Goal: Information Seeking & Learning: Learn about a topic

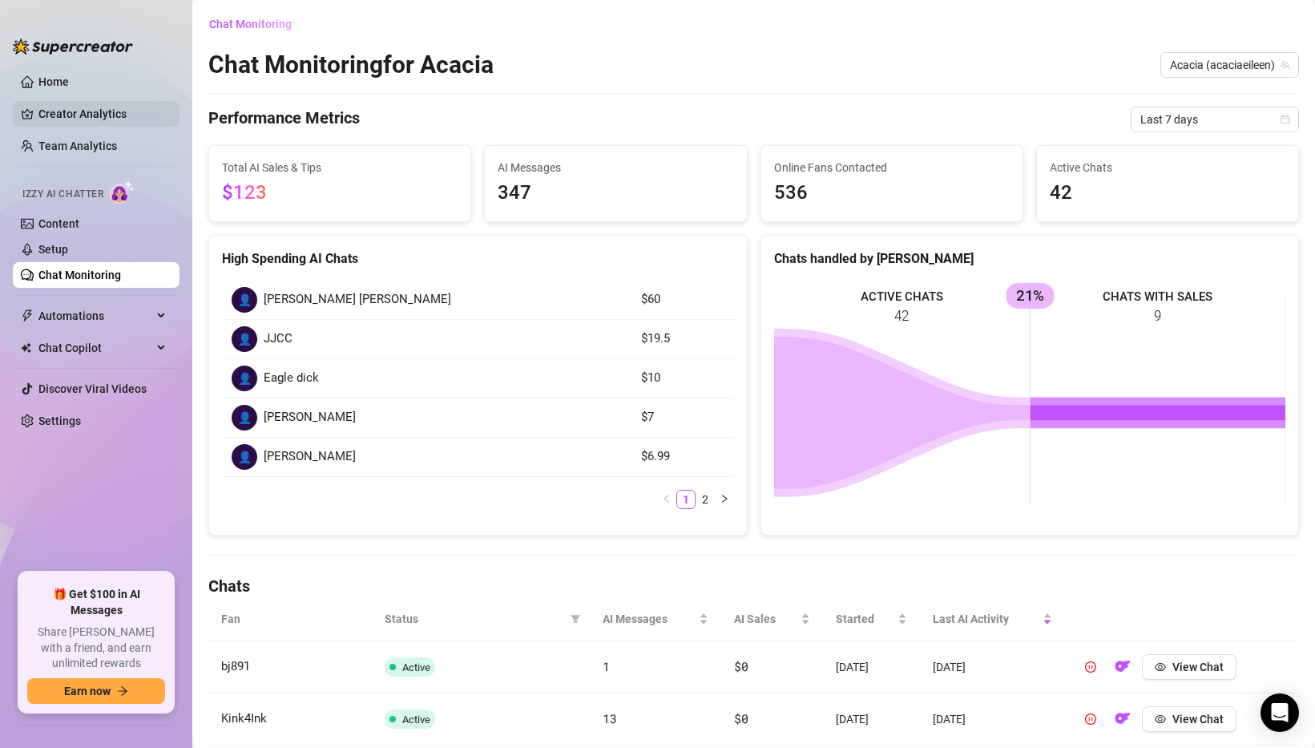
scroll to position [515, 0]
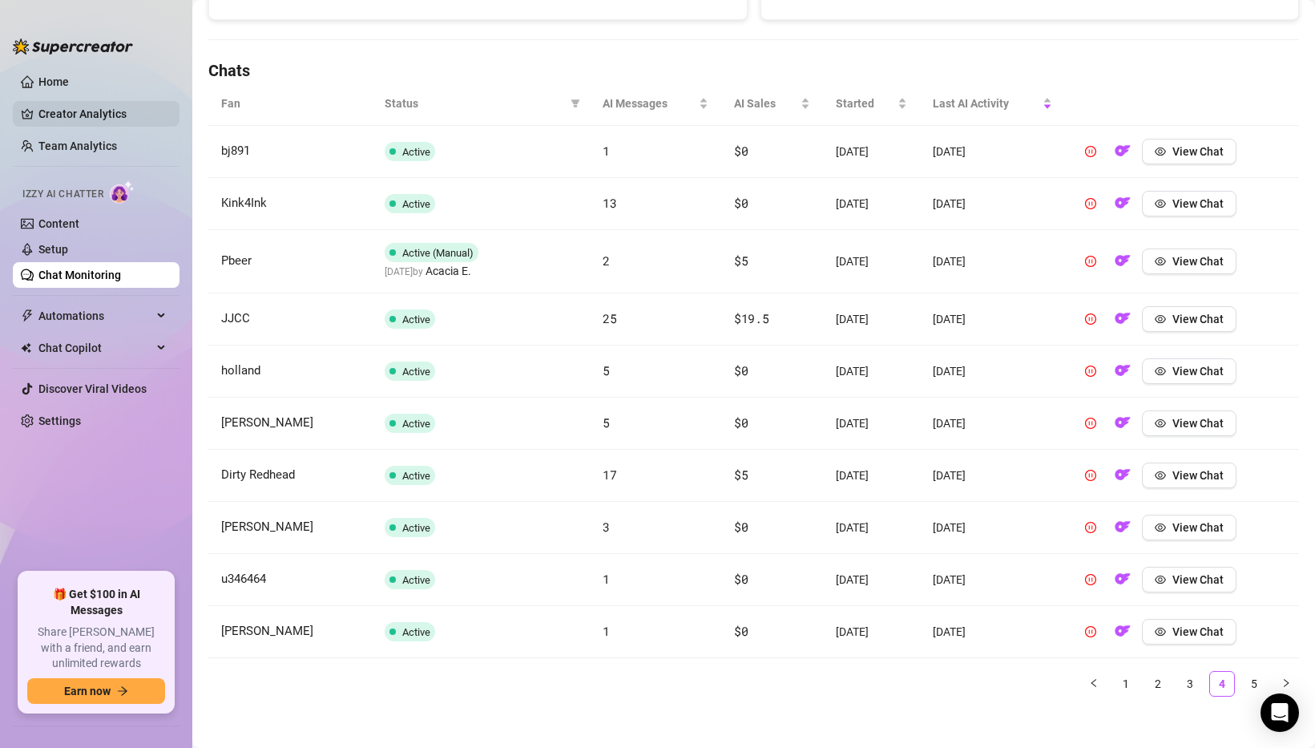
click at [86, 107] on link "Creator Analytics" at bounding box center [102, 114] width 128 height 26
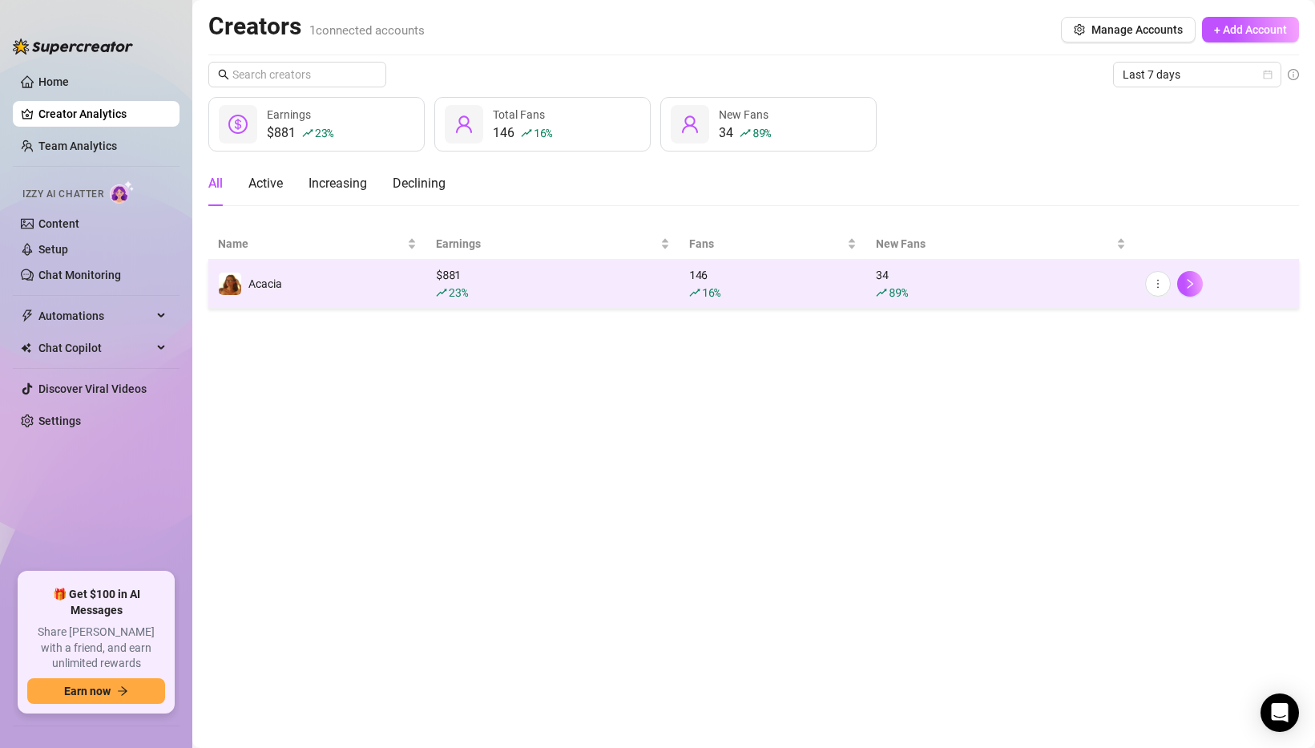
click at [470, 264] on td "$ 881 23 %" at bounding box center [552, 284] width 253 height 49
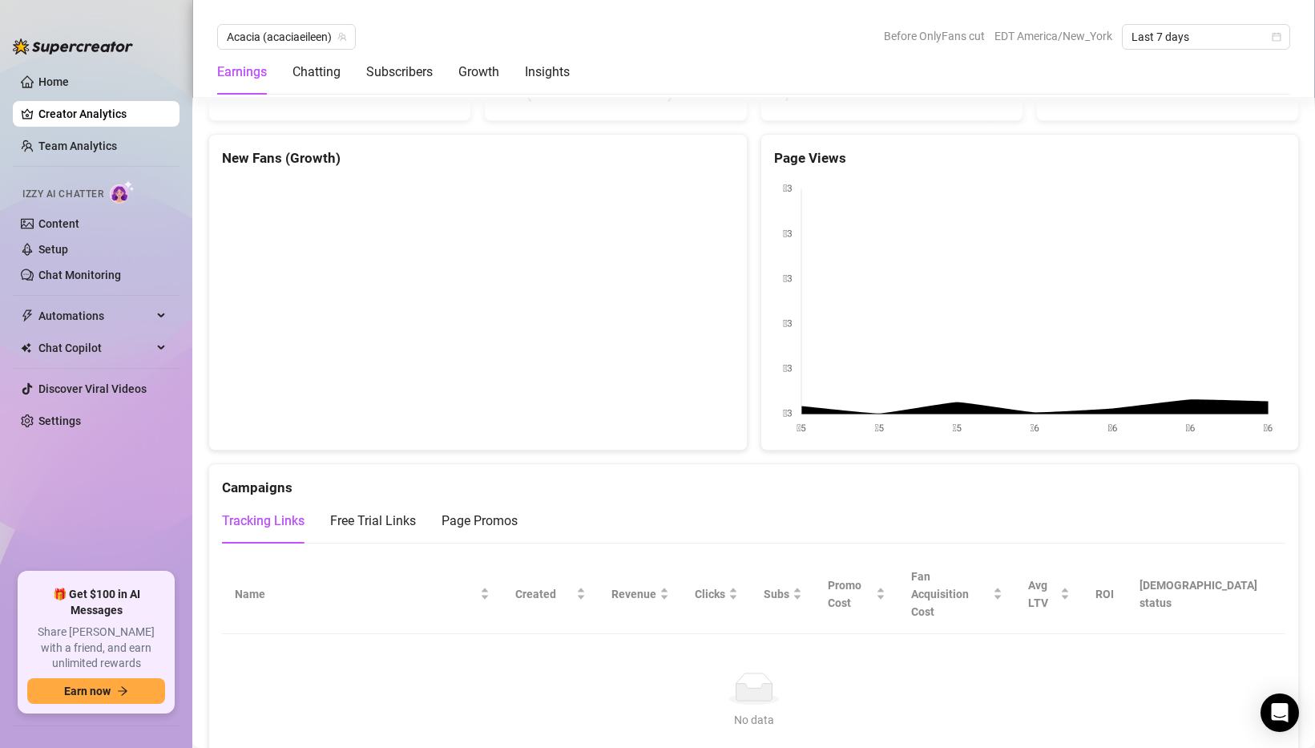
scroll to position [1487, 0]
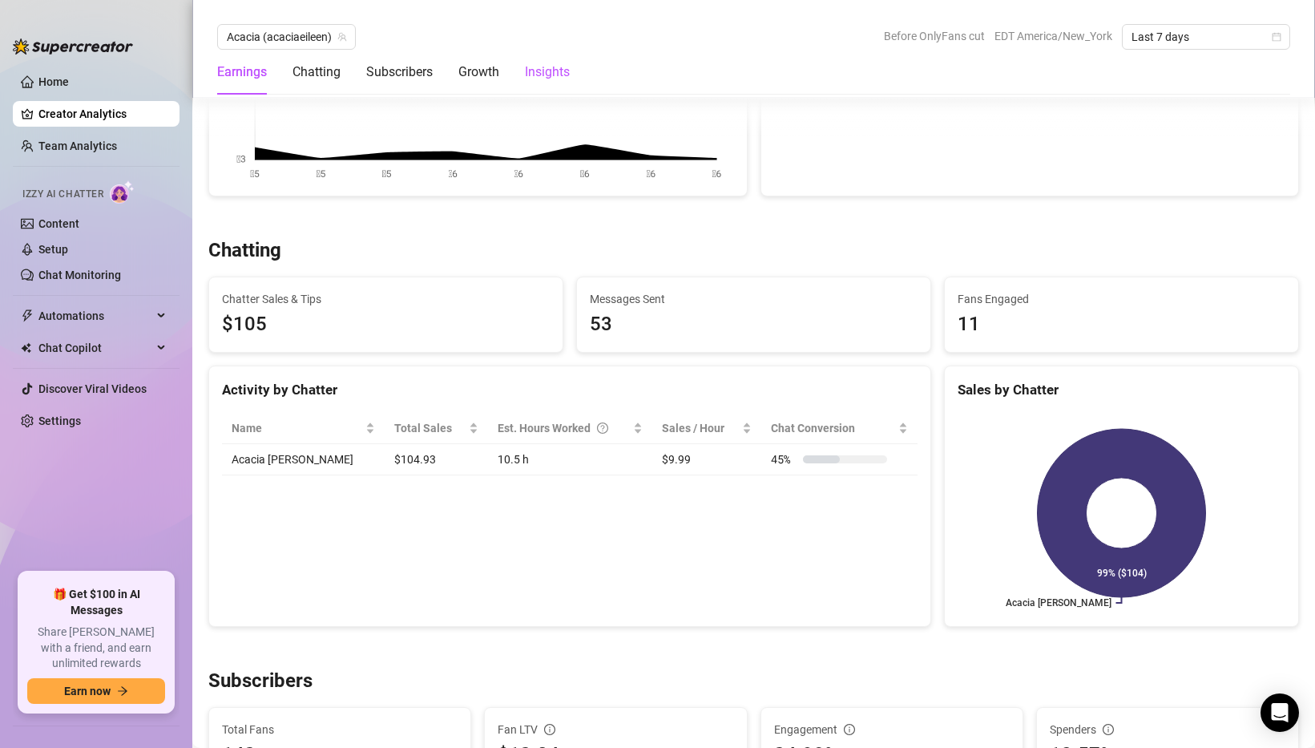
click at [538, 64] on div "Insights" at bounding box center [547, 72] width 45 height 19
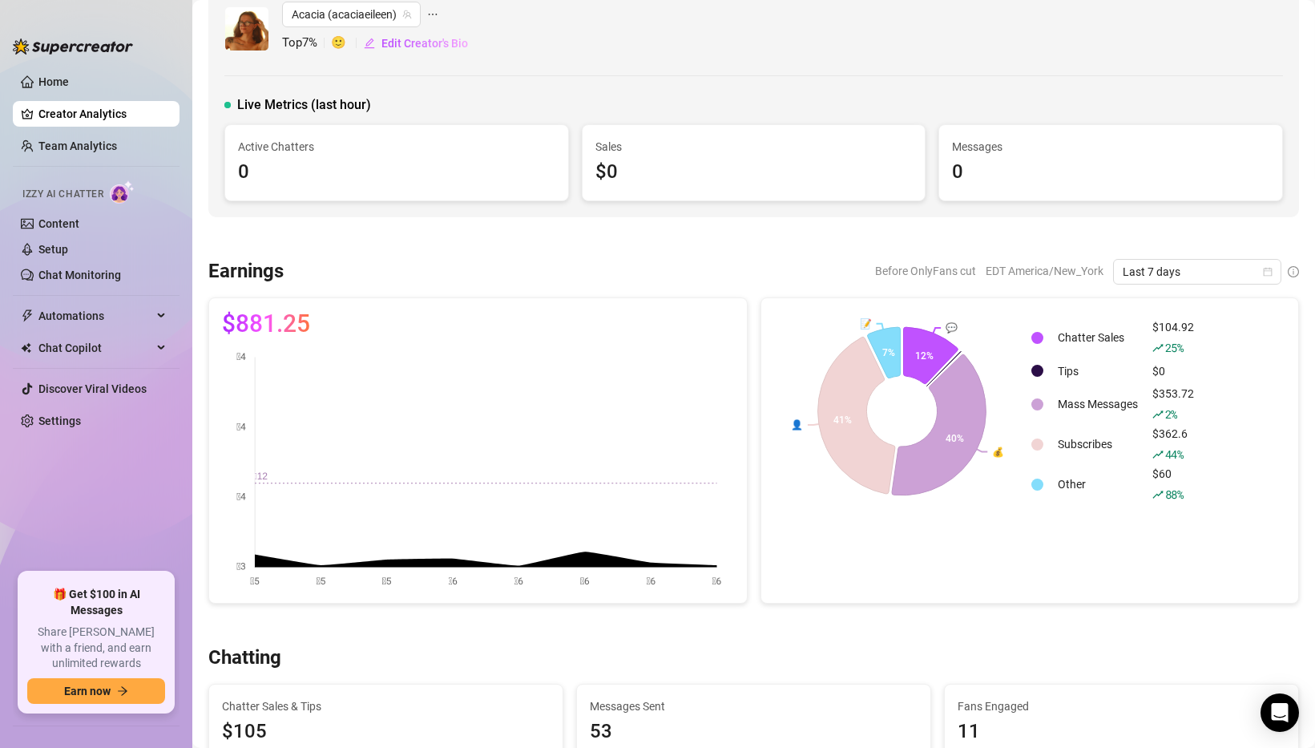
scroll to position [90, 0]
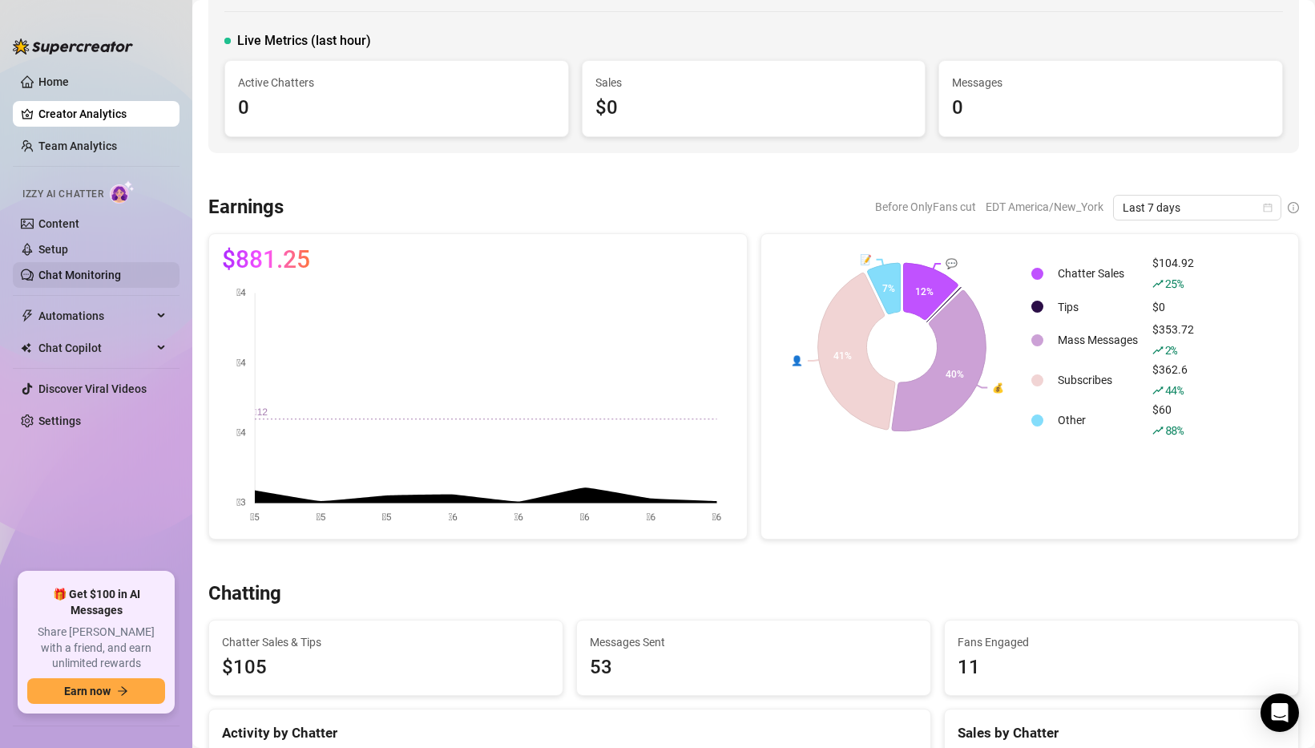
click at [121, 272] on link "Chat Monitoring" at bounding box center [79, 274] width 83 height 13
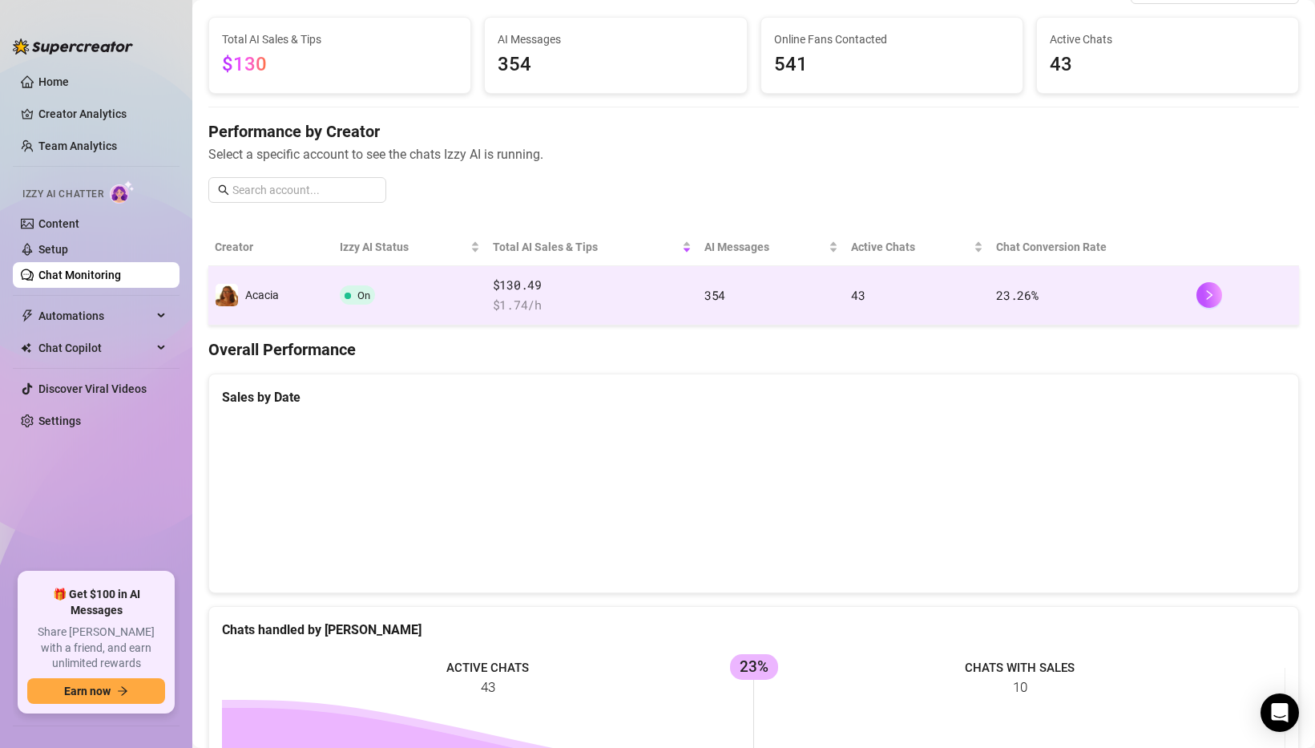
click at [797, 289] on td "354" at bounding box center [771, 295] width 147 height 59
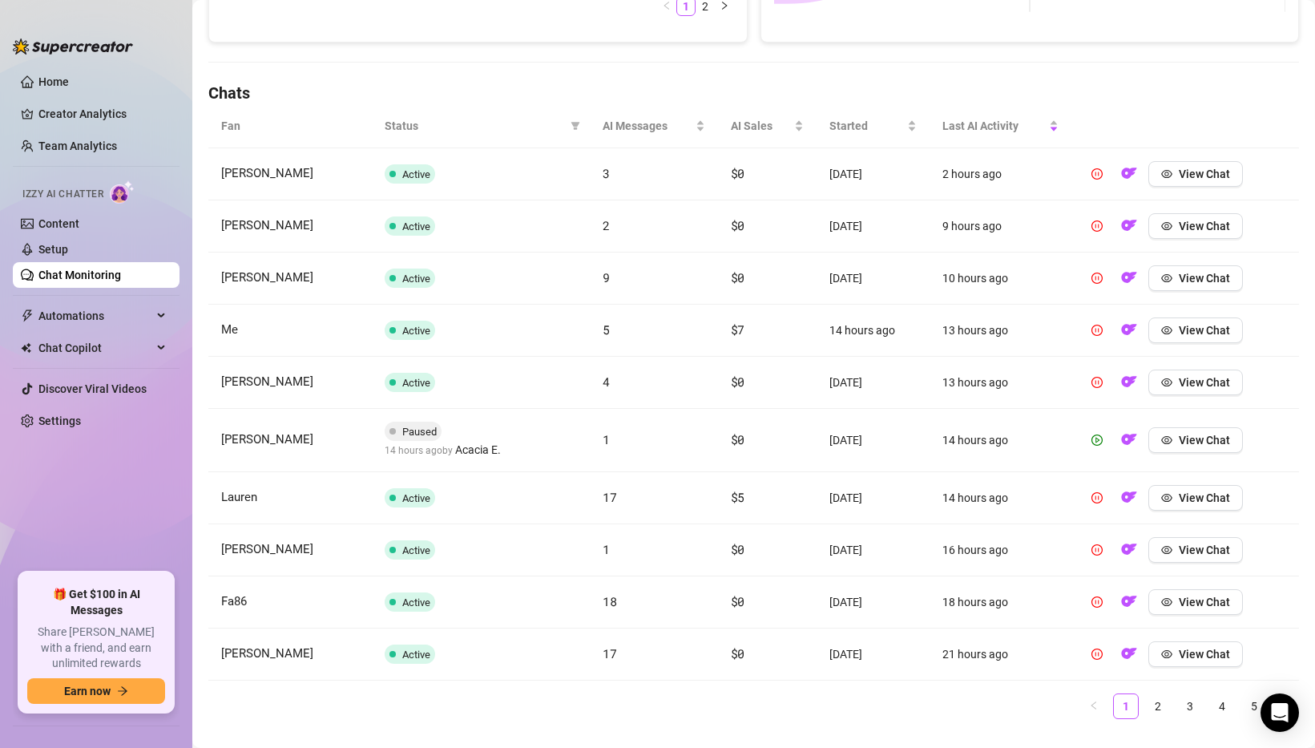
scroll to position [525, 0]
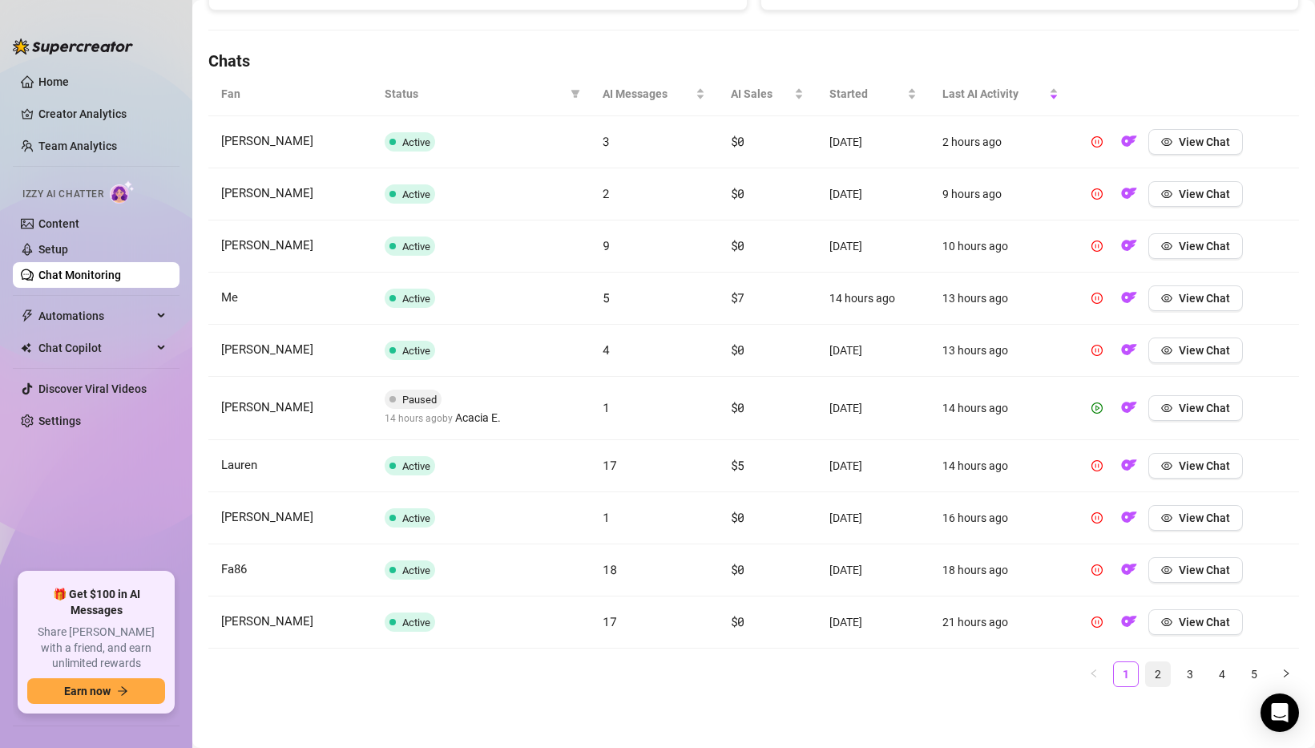
click at [1152, 676] on link "2" at bounding box center [1158, 674] width 24 height 24
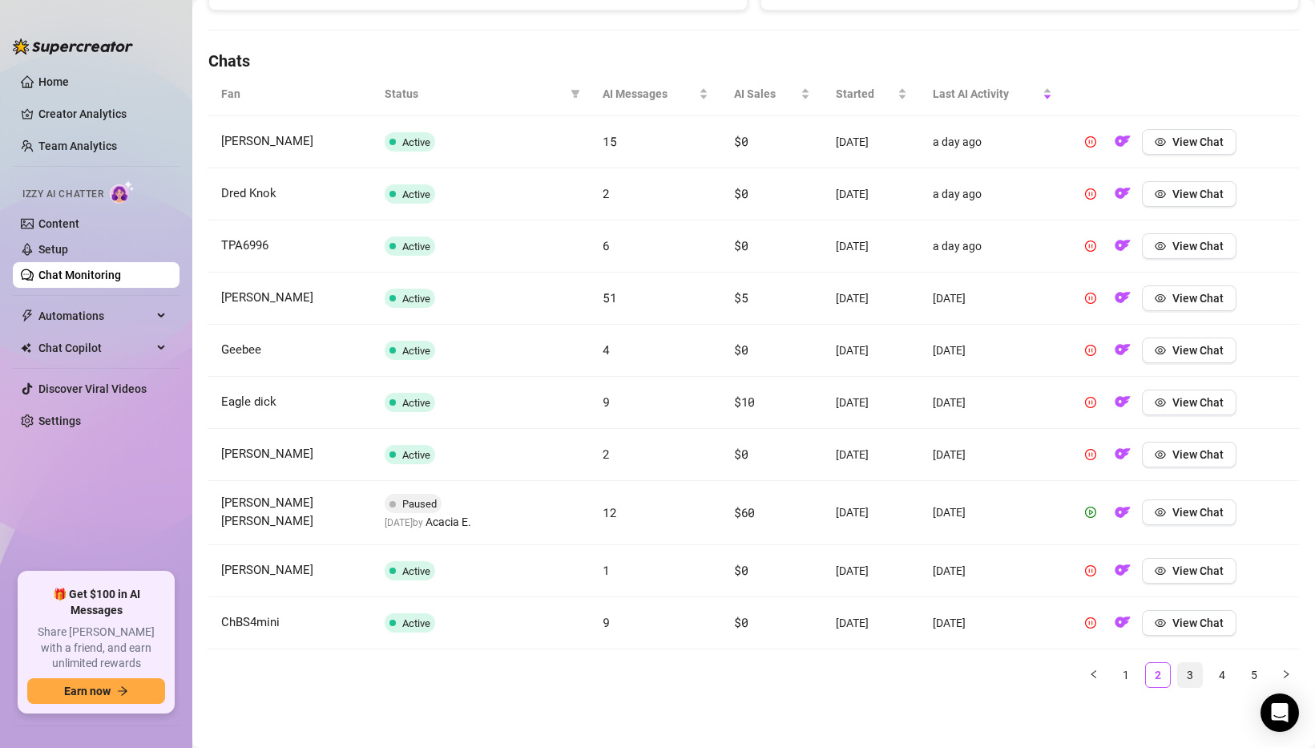
click at [1183, 682] on link "3" at bounding box center [1190, 675] width 24 height 24
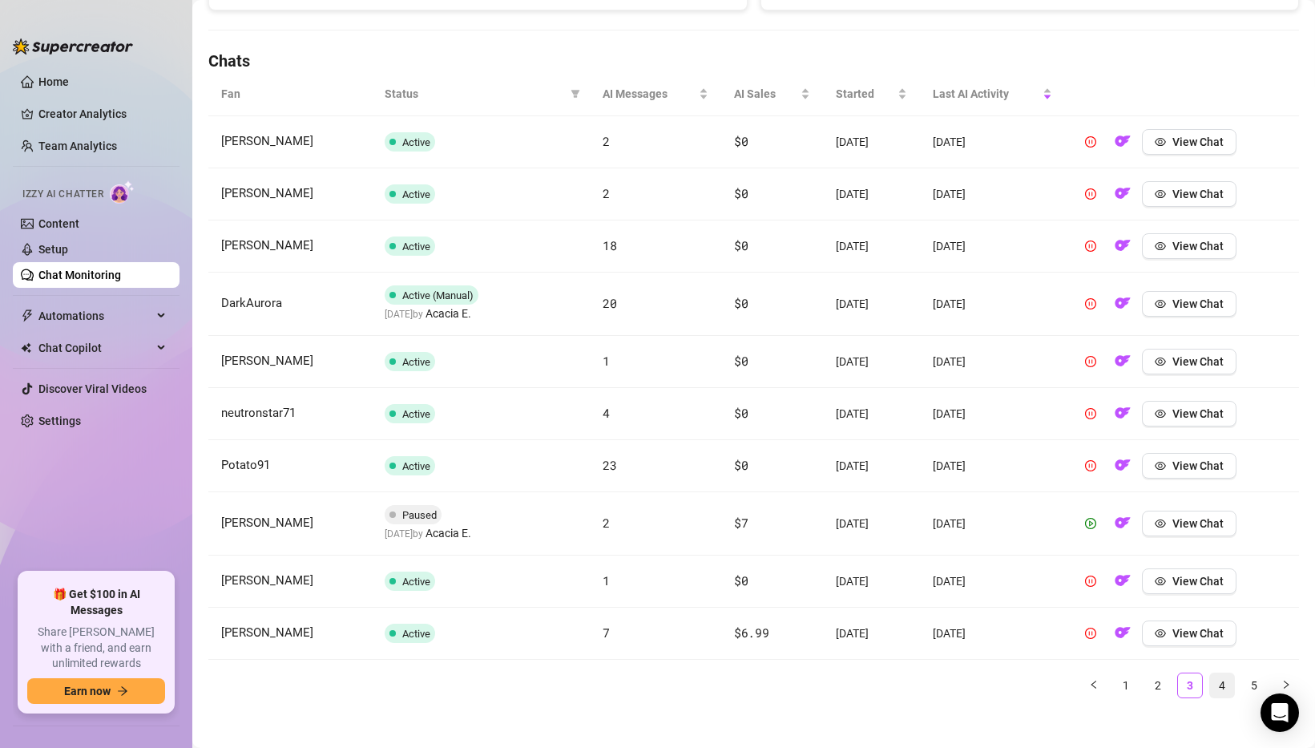
click at [1220, 681] on link "4" at bounding box center [1222, 685] width 24 height 24
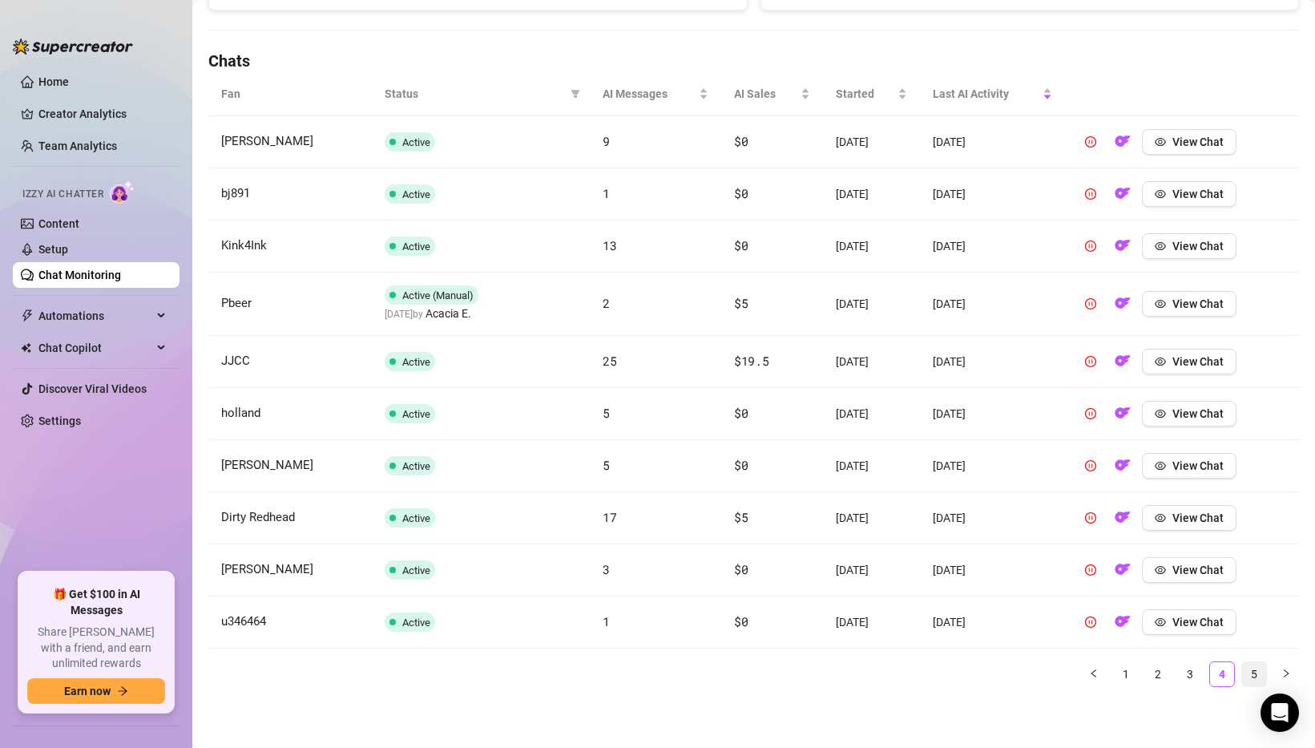
click at [1246, 674] on link "5" at bounding box center [1254, 674] width 24 height 24
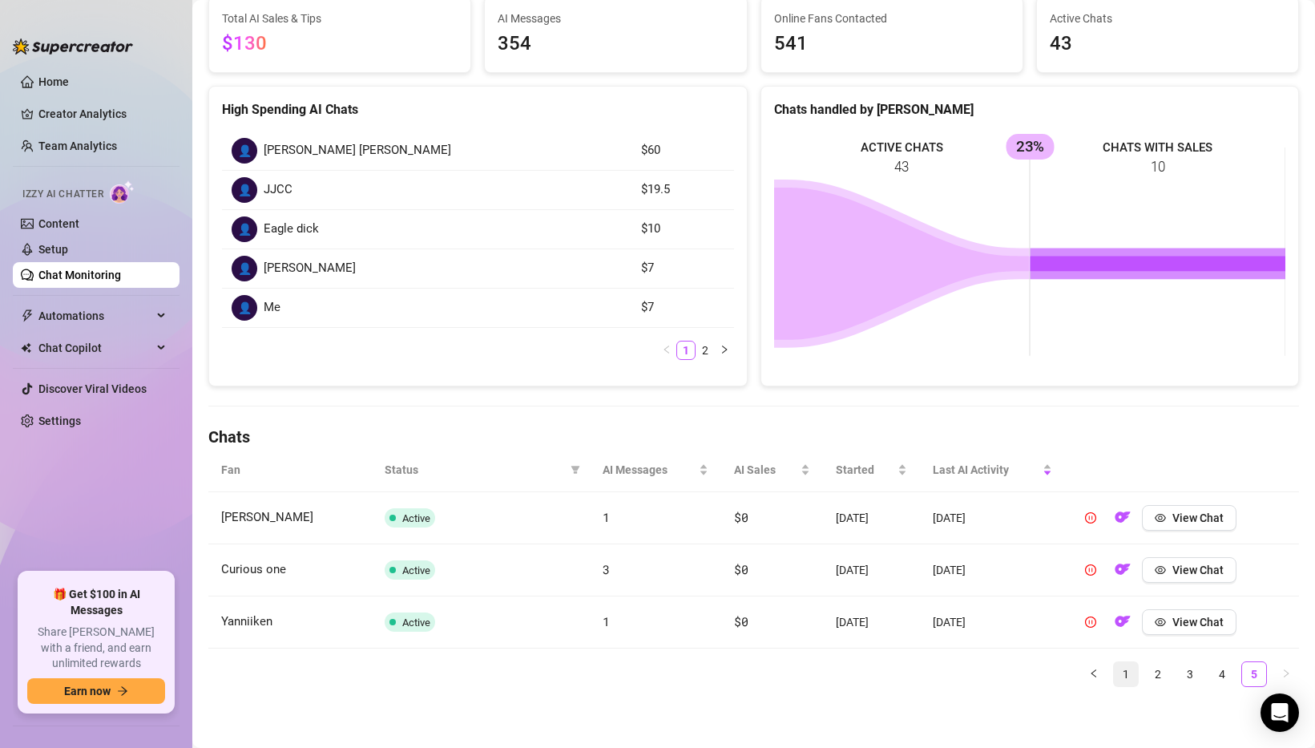
click at [1121, 676] on link "1" at bounding box center [1126, 674] width 24 height 24
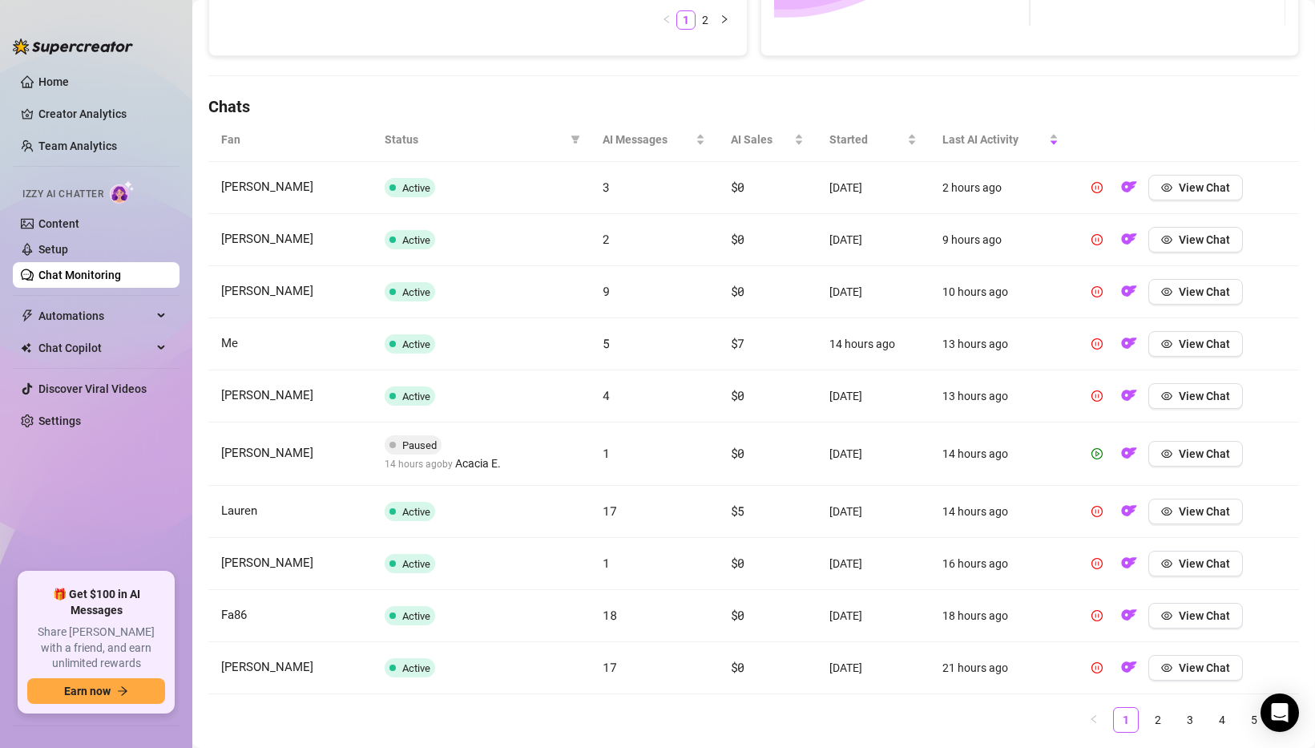
scroll to position [525, 0]
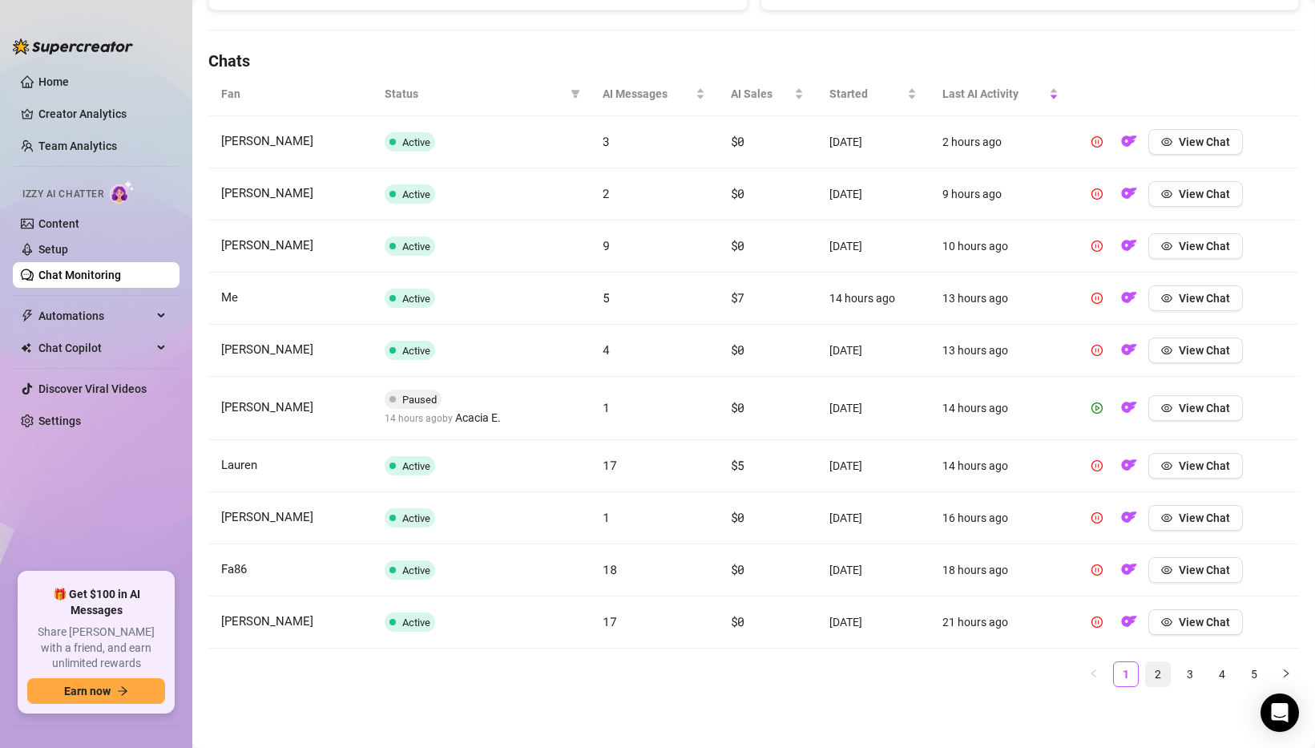
click at [1157, 672] on link "2" at bounding box center [1158, 674] width 24 height 24
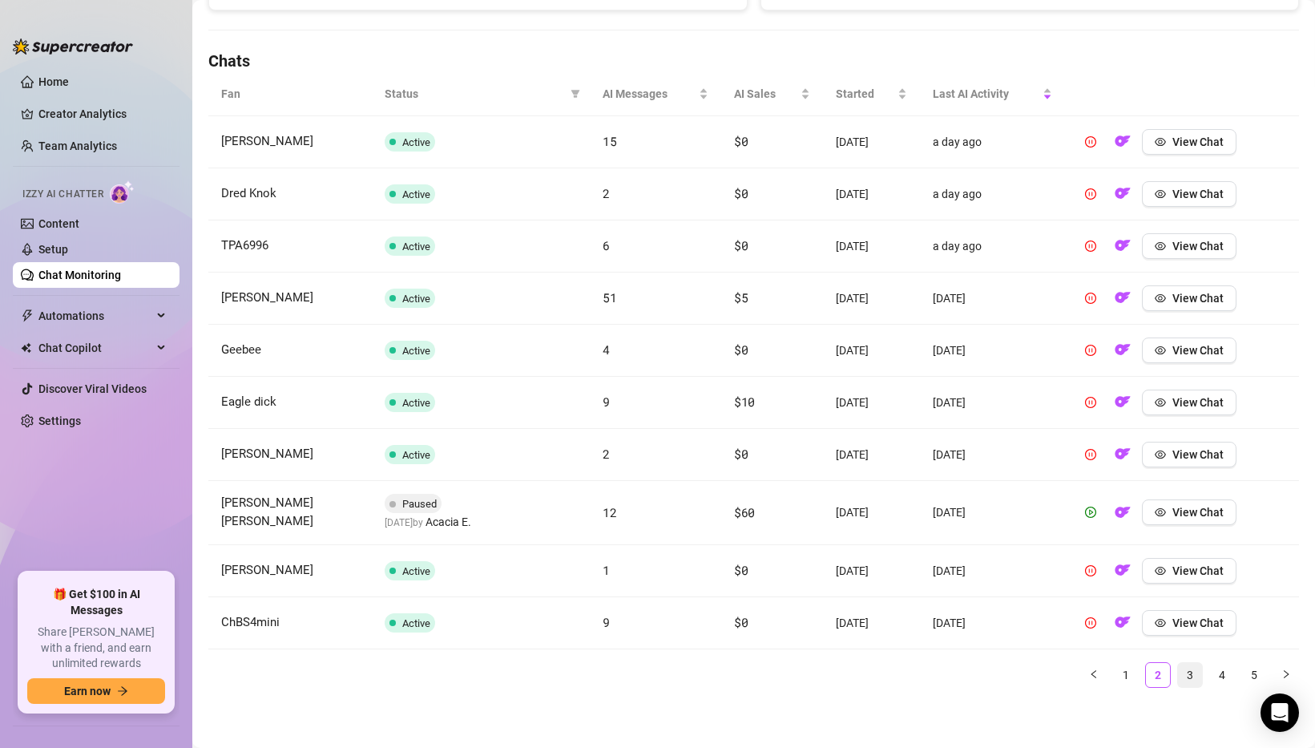
click at [1187, 675] on link "3" at bounding box center [1190, 675] width 24 height 24
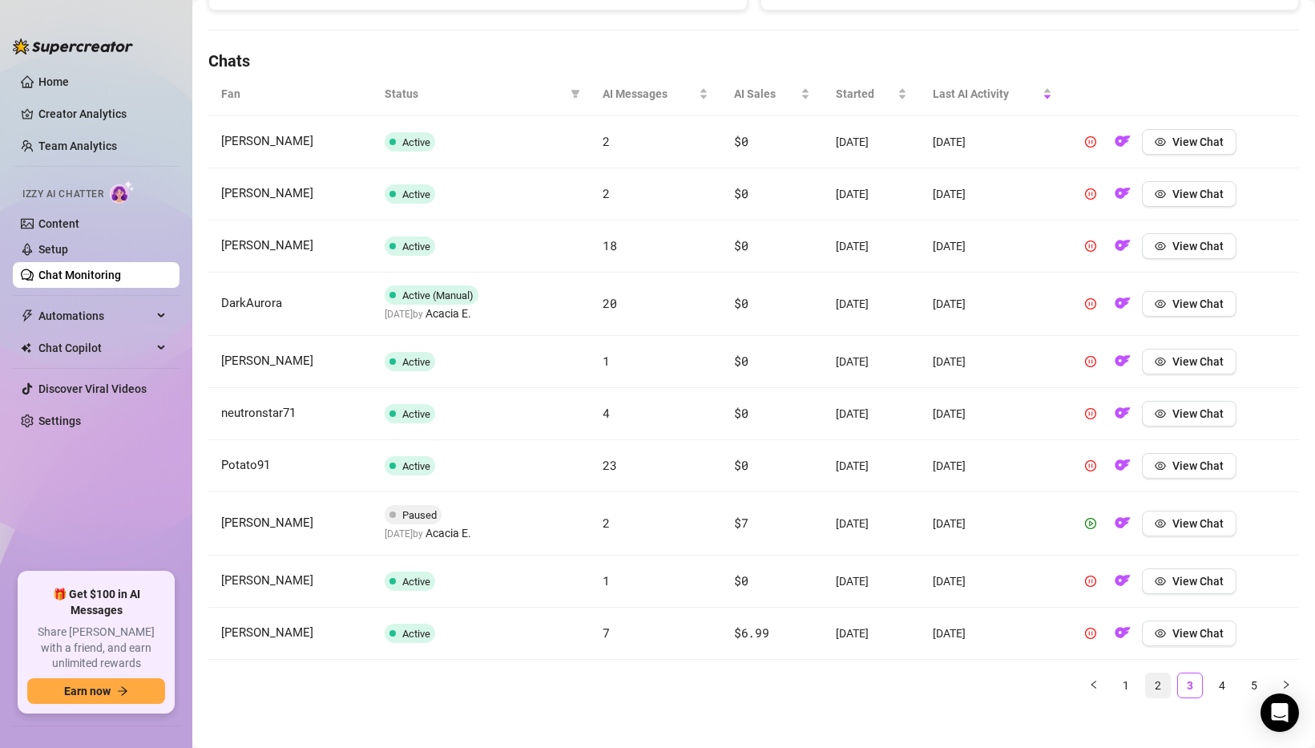
click at [1146, 676] on link "2" at bounding box center [1158, 685] width 24 height 24
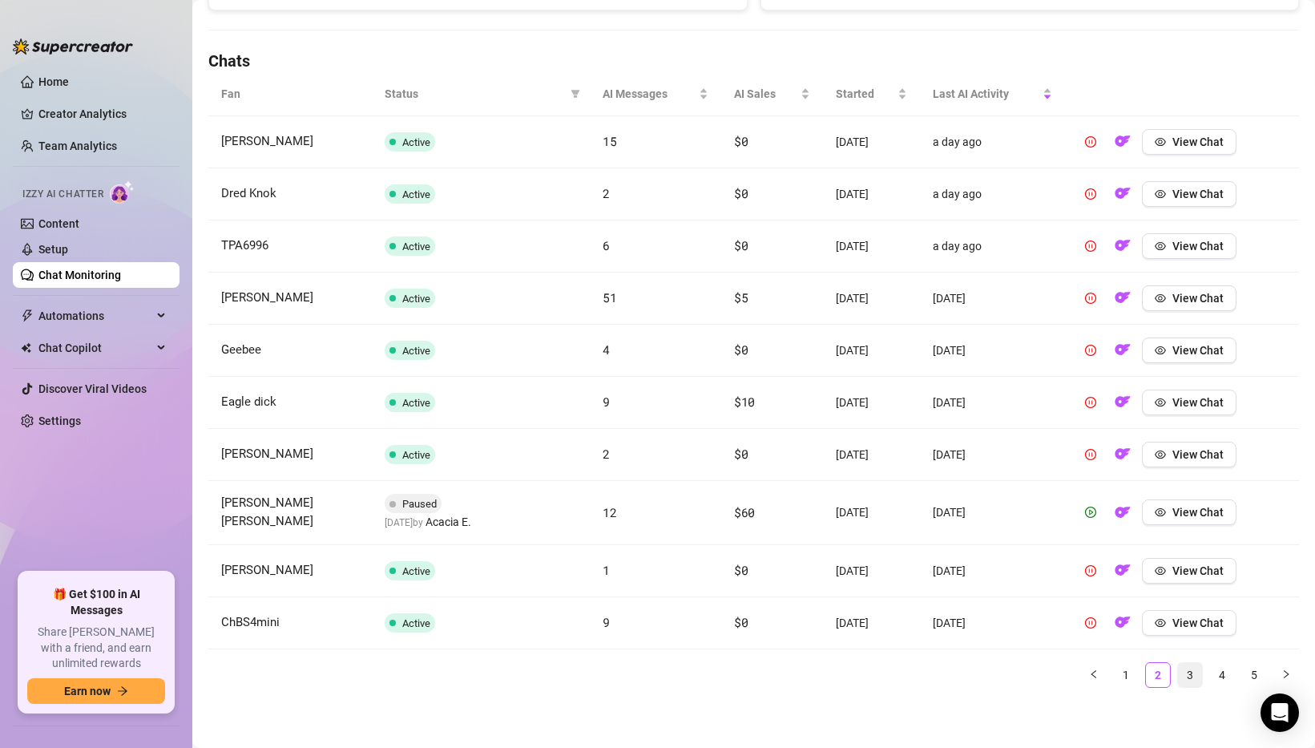
click at [1185, 674] on link "3" at bounding box center [1190, 675] width 24 height 24
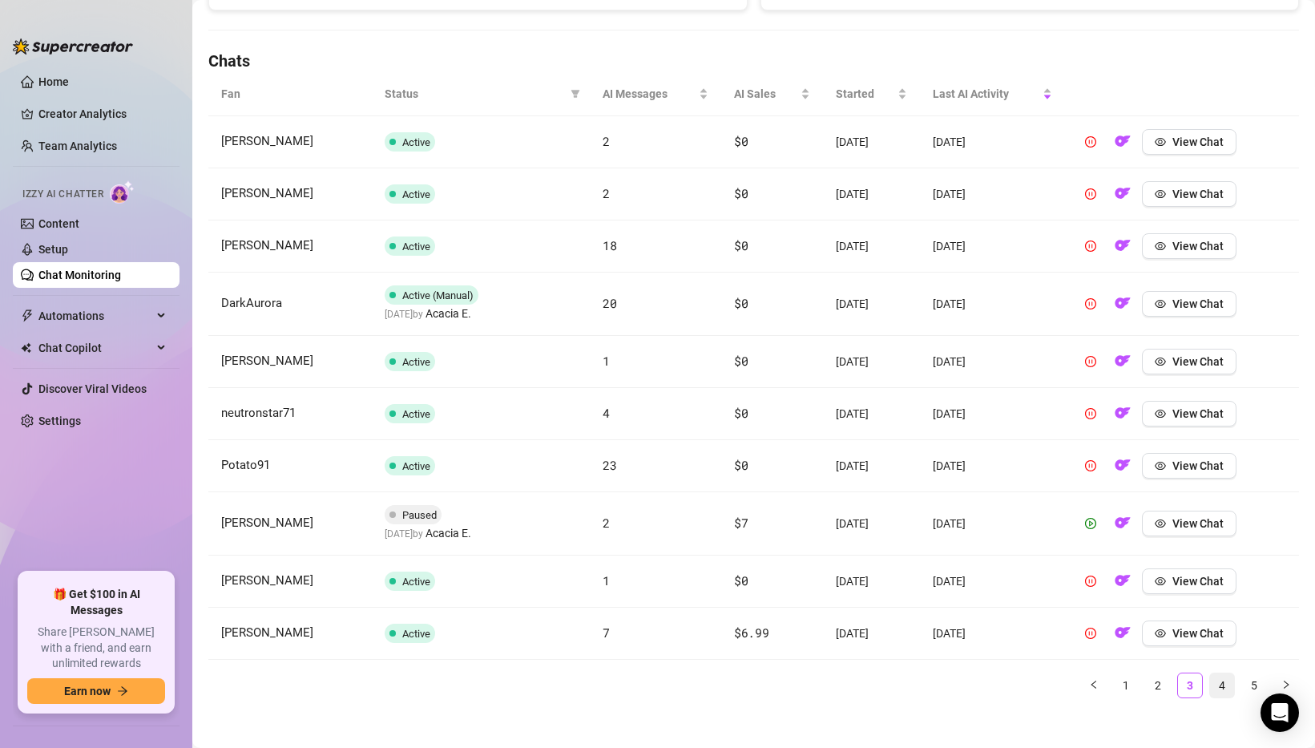
click at [1215, 681] on link "4" at bounding box center [1222, 685] width 24 height 24
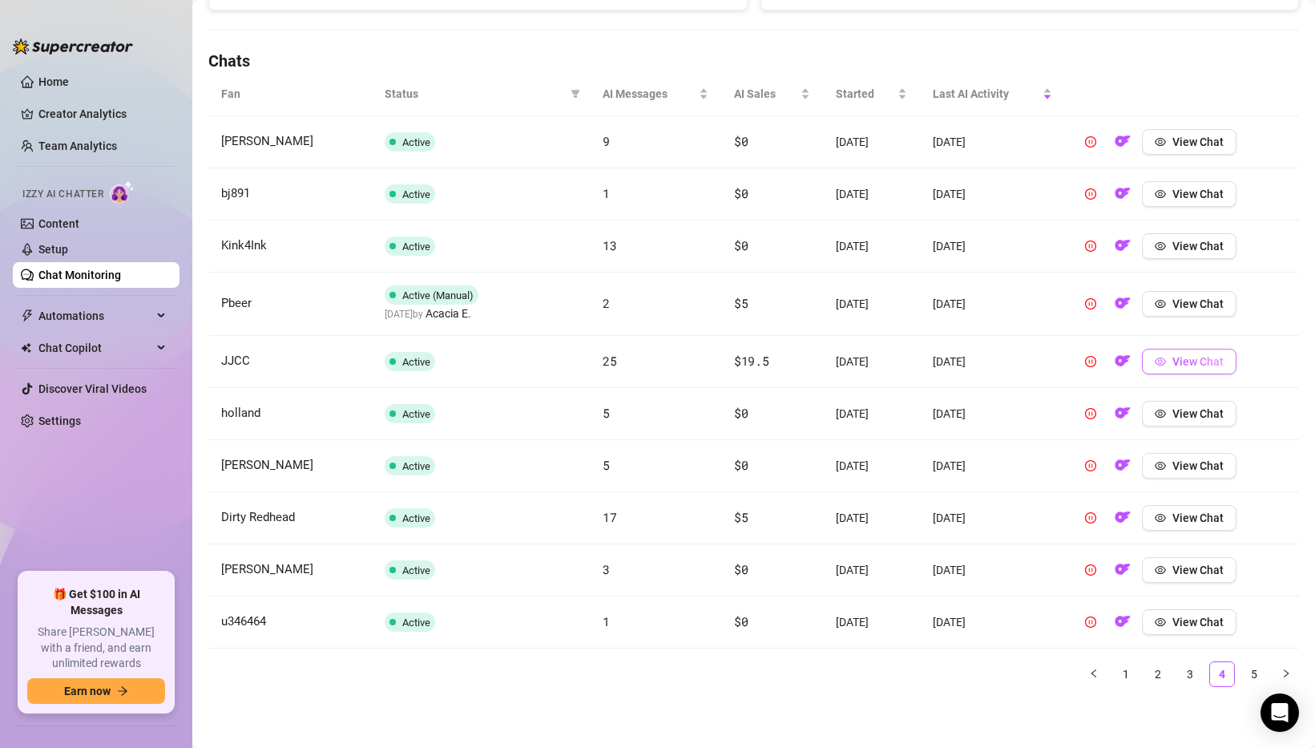
click at [1214, 360] on span "View Chat" at bounding box center [1198, 361] width 51 height 13
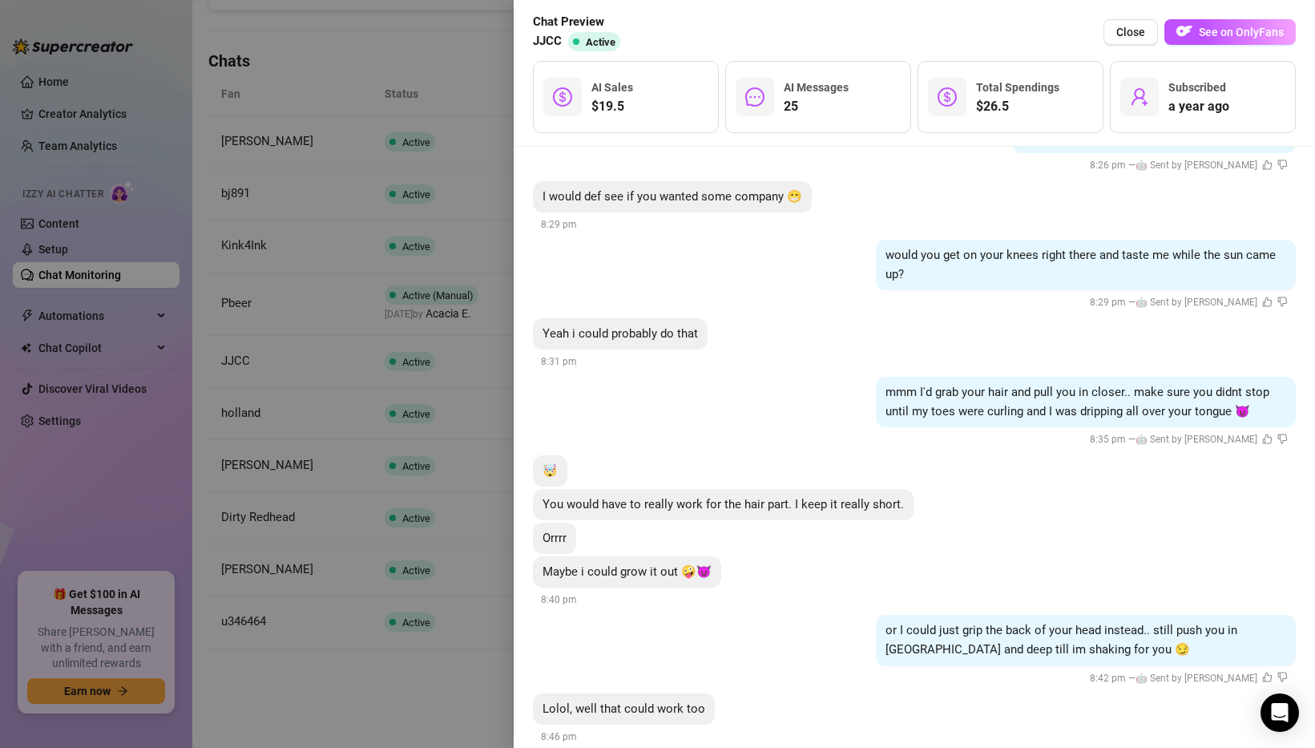
scroll to position [2574, 0]
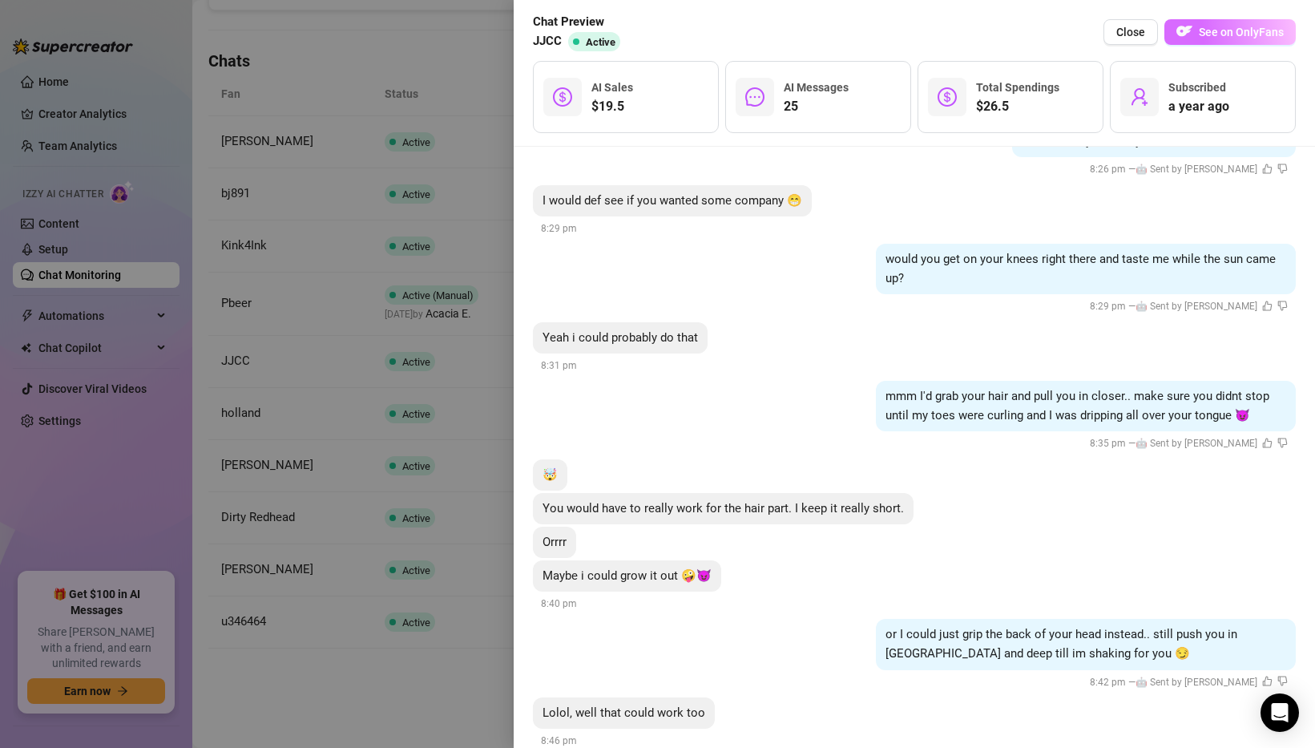
click at [1213, 22] on button "See on OnlyFans" at bounding box center [1229, 32] width 131 height 26
